Goal: Task Accomplishment & Management: Manage account settings

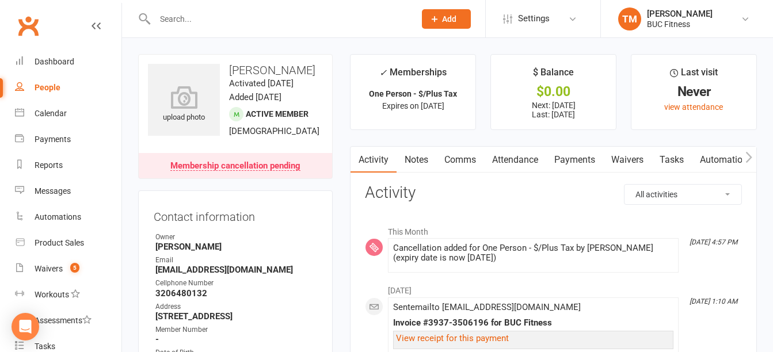
click at [203, 16] on input "text" at bounding box center [278, 19] width 255 height 16
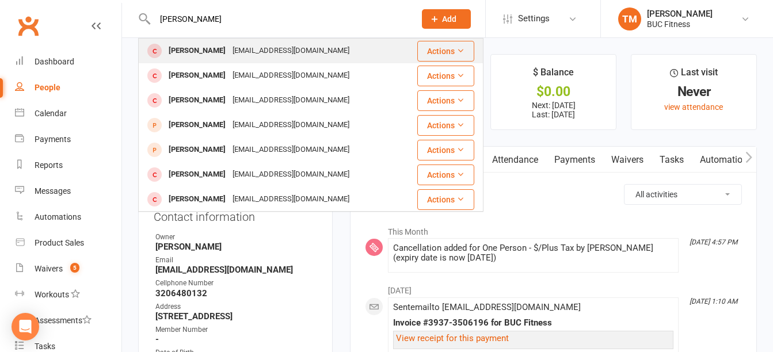
type input "[PERSON_NAME]"
click at [197, 50] on div "[PERSON_NAME]" at bounding box center [197, 51] width 64 height 17
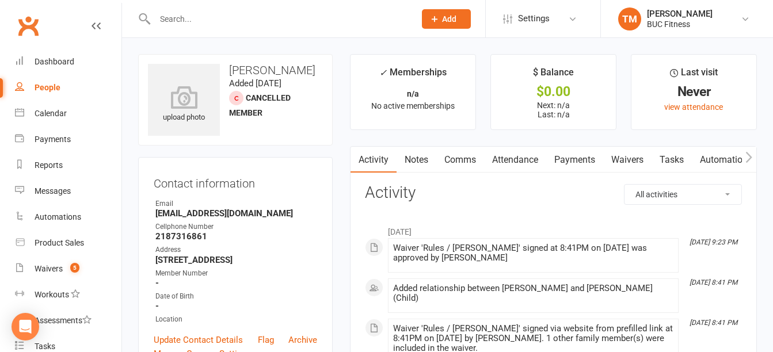
click at [418, 157] on link "Notes" at bounding box center [416, 160] width 40 height 26
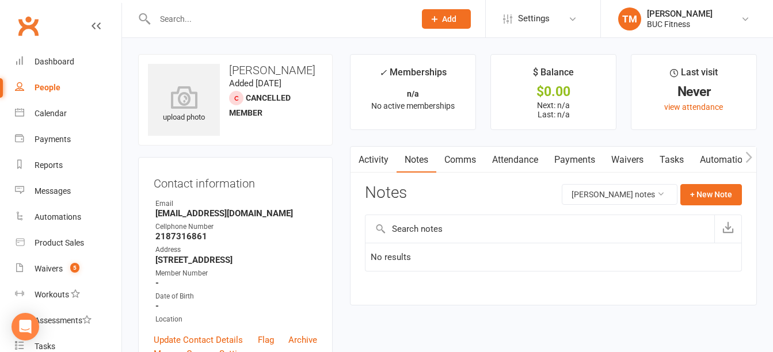
click at [230, 16] on input "text" at bounding box center [278, 19] width 255 height 16
click at [231, 12] on input "text" at bounding box center [278, 19] width 255 height 16
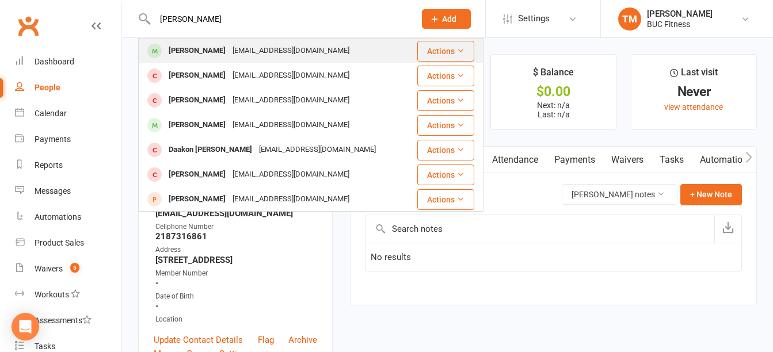
type input "[PERSON_NAME]"
click at [212, 49] on div "[PERSON_NAME]" at bounding box center [197, 51] width 64 height 17
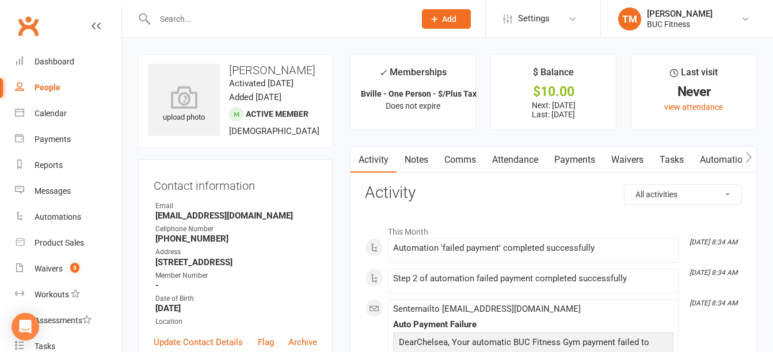
click at [575, 161] on link "Payments" at bounding box center [574, 160] width 57 height 26
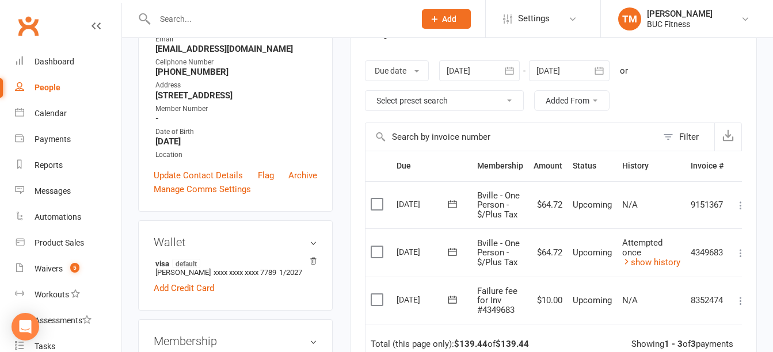
scroll to position [173, 0]
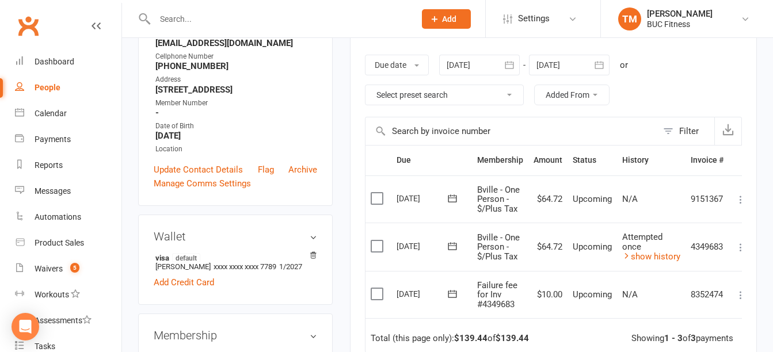
click at [509, 66] on icon "button" at bounding box center [509, 65] width 12 height 12
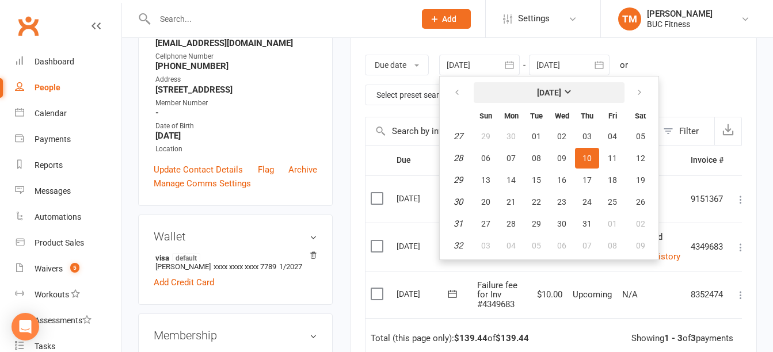
click at [561, 92] on strong "[DATE]" at bounding box center [549, 92] width 24 height 9
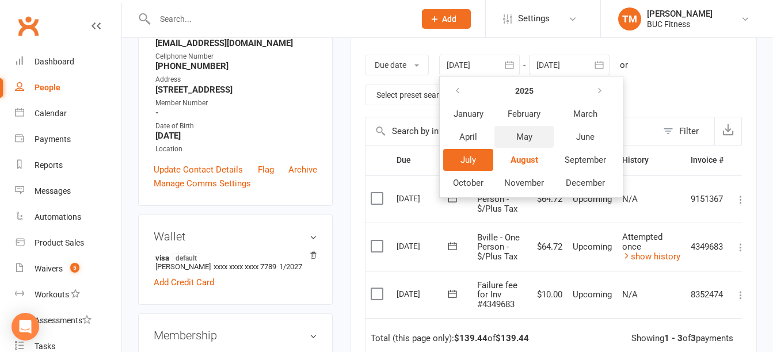
click at [532, 138] on span "May" at bounding box center [524, 137] width 16 height 10
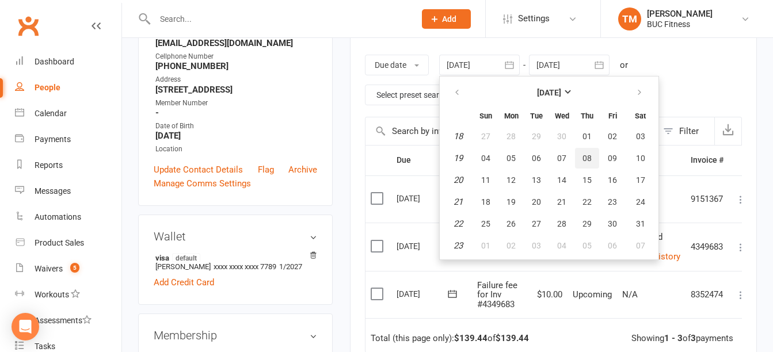
click at [586, 159] on span "08" at bounding box center [586, 158] width 9 height 9
type input "[DATE]"
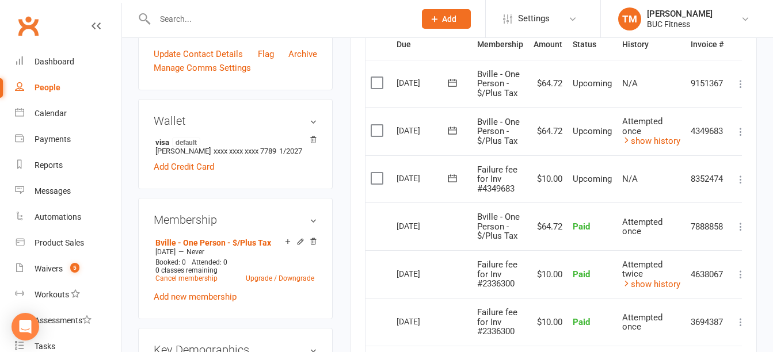
scroll to position [288, 0]
click at [623, 137] on icon at bounding box center [626, 140] width 9 height 9
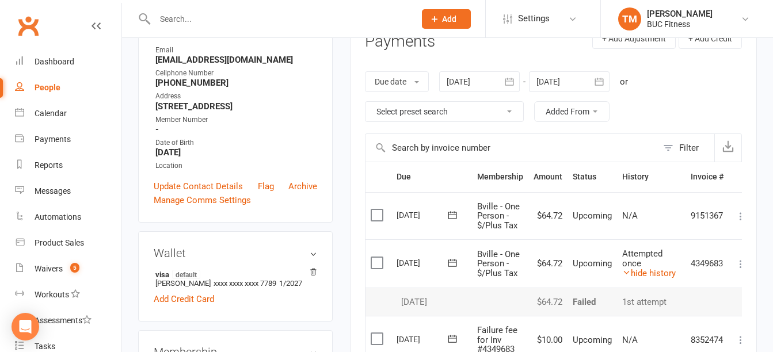
scroll to position [0, 0]
